Goal: Use online tool/utility: Utilize a website feature to perform a specific function

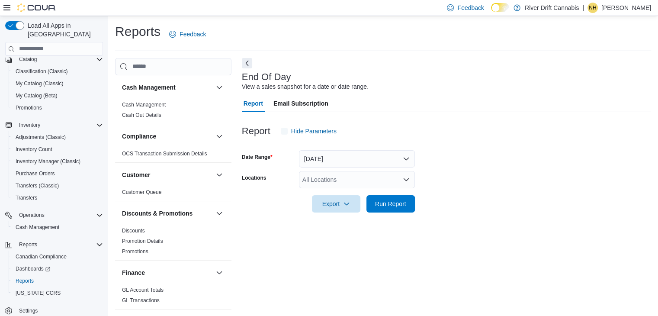
scroll to position [3, 0]
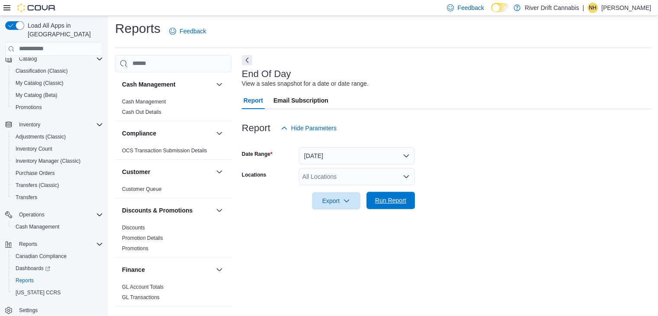
click at [387, 194] on span "Run Report" at bounding box center [391, 200] width 38 height 17
